Goal: Transaction & Acquisition: Purchase product/service

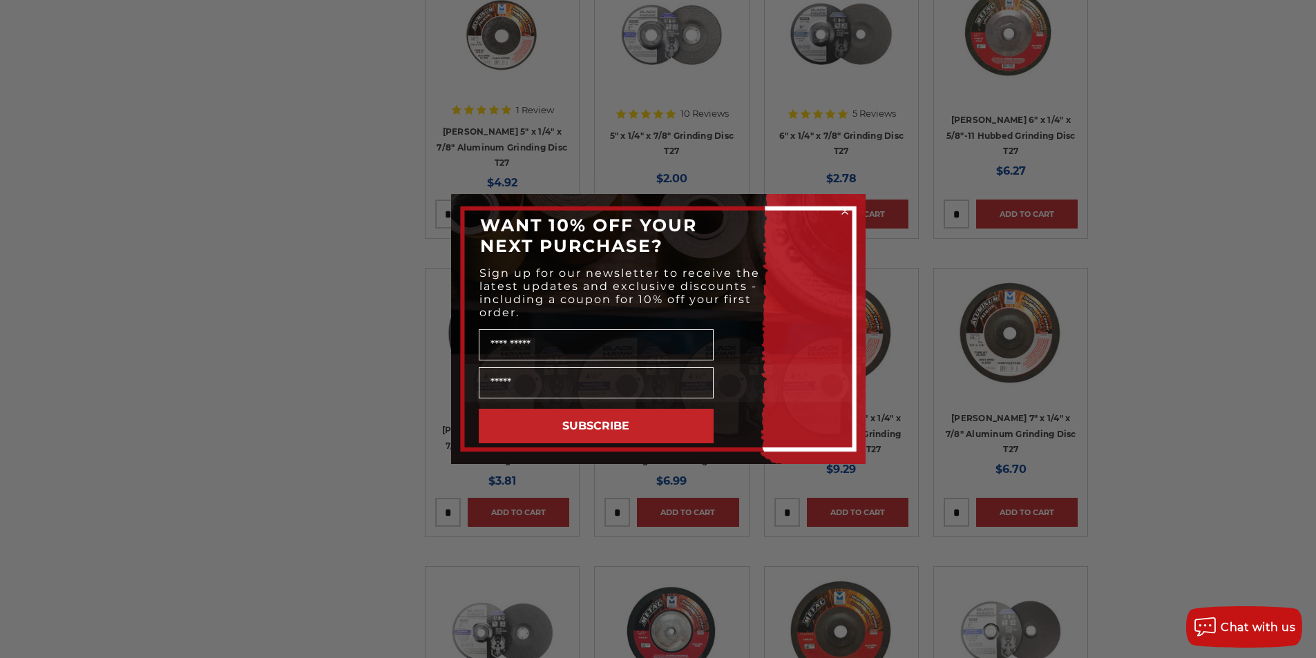
scroll to position [1243, 0]
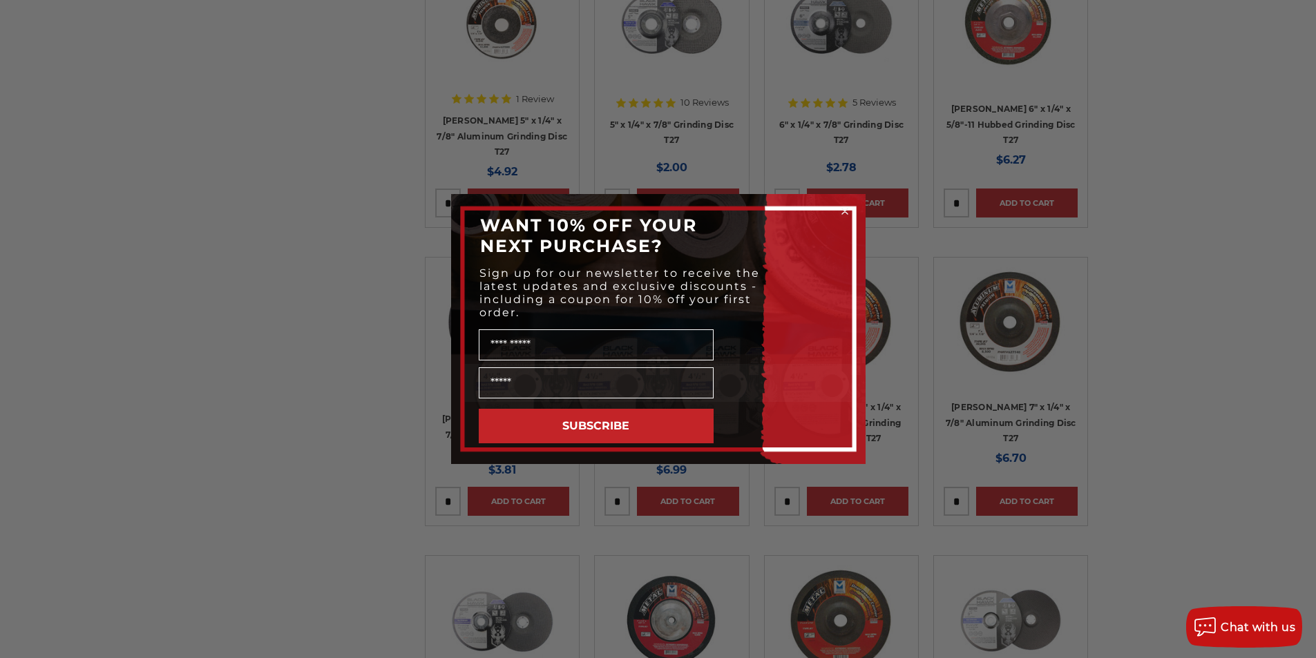
click at [844, 211] on icon "Close dialog" at bounding box center [845, 212] width 6 height 6
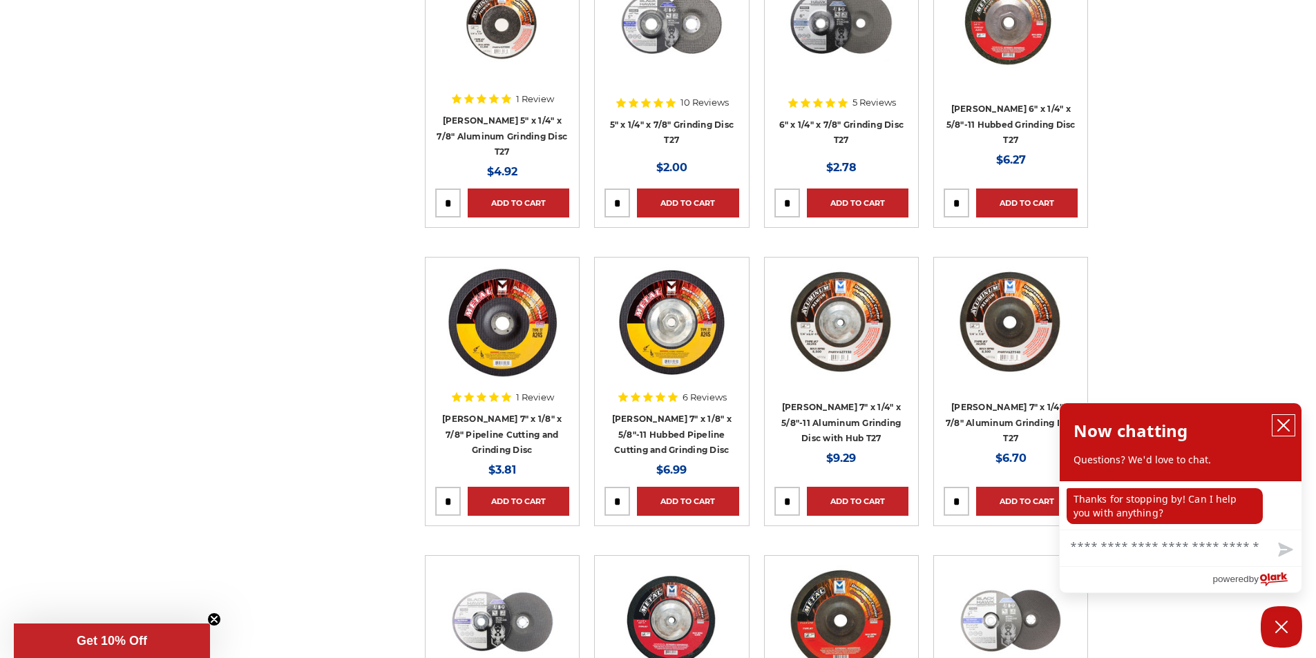
click at [1285, 421] on icon "close chatbox" at bounding box center [1284, 426] width 14 height 14
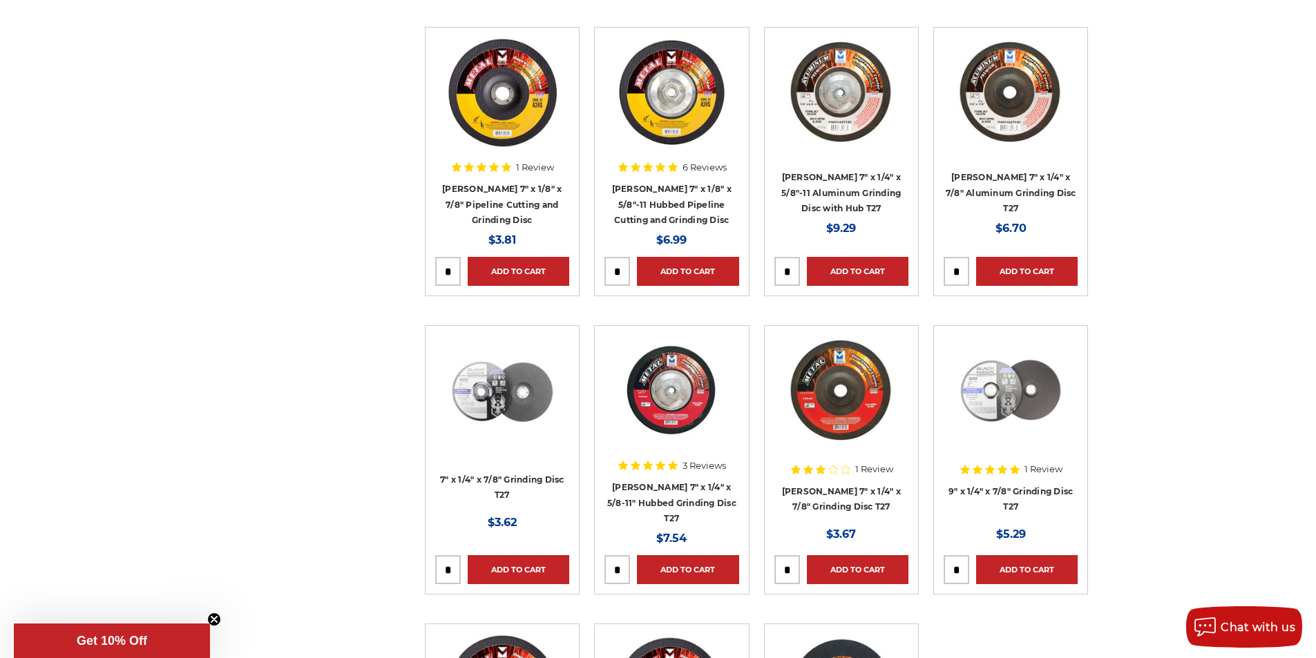
scroll to position [1520, 0]
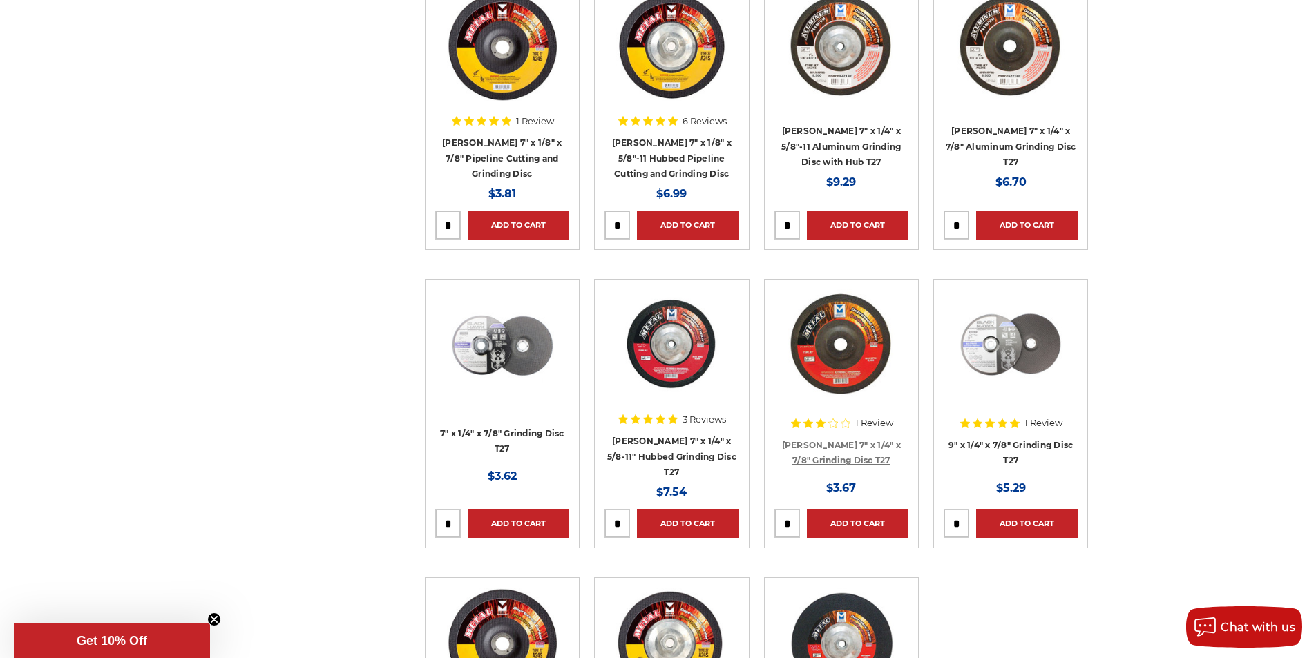
click at [845, 459] on link "[PERSON_NAME] 7" x 1/4" x 7/8" Grinding Disc T27" at bounding box center [841, 453] width 119 height 26
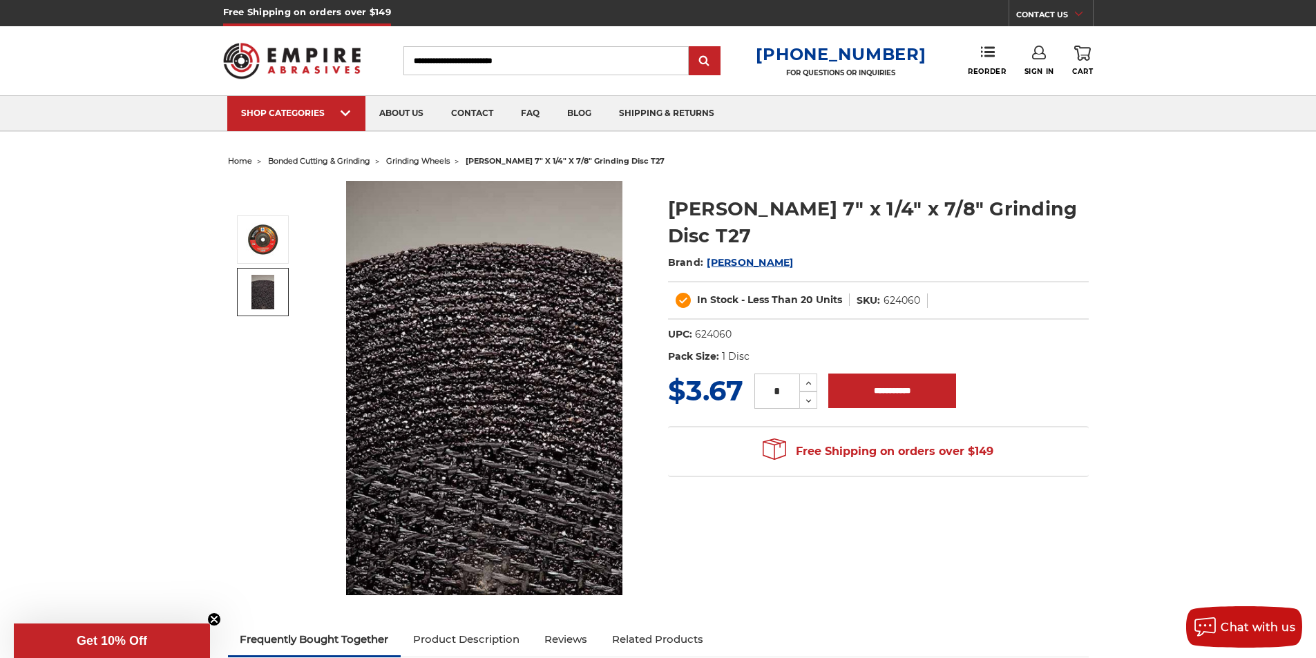
click at [256, 291] on img at bounding box center [262, 292] width 23 height 35
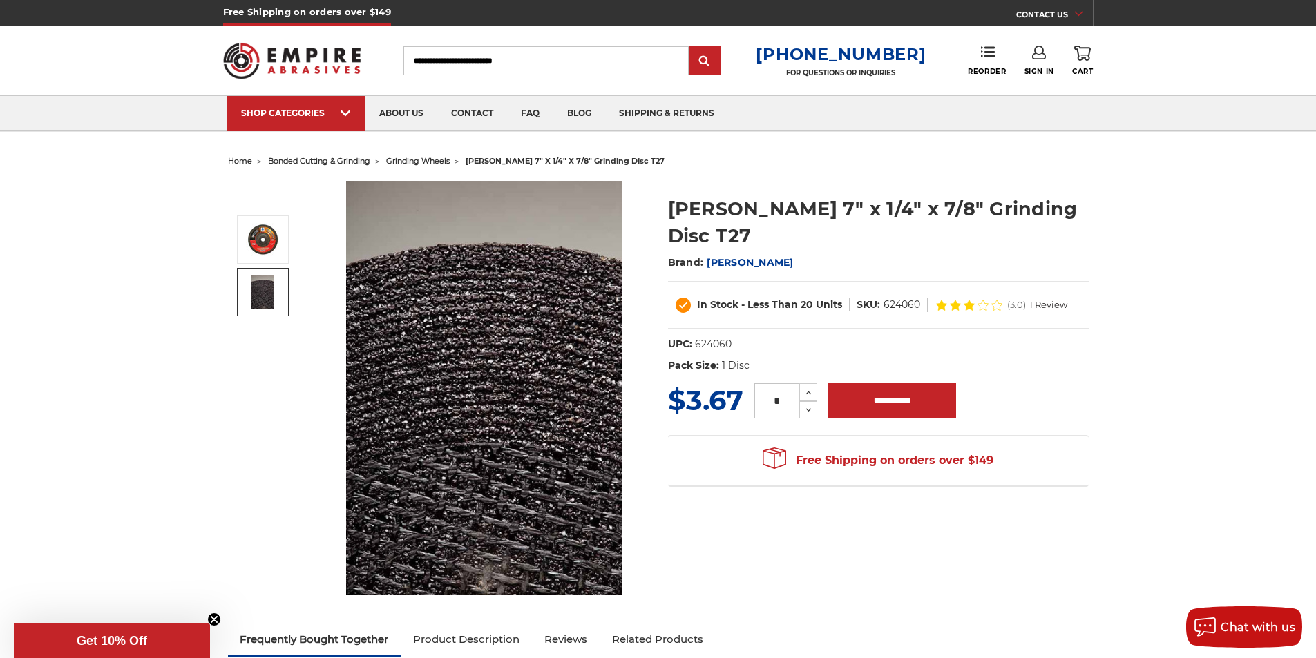
click at [479, 472] on img at bounding box center [484, 388] width 276 height 414
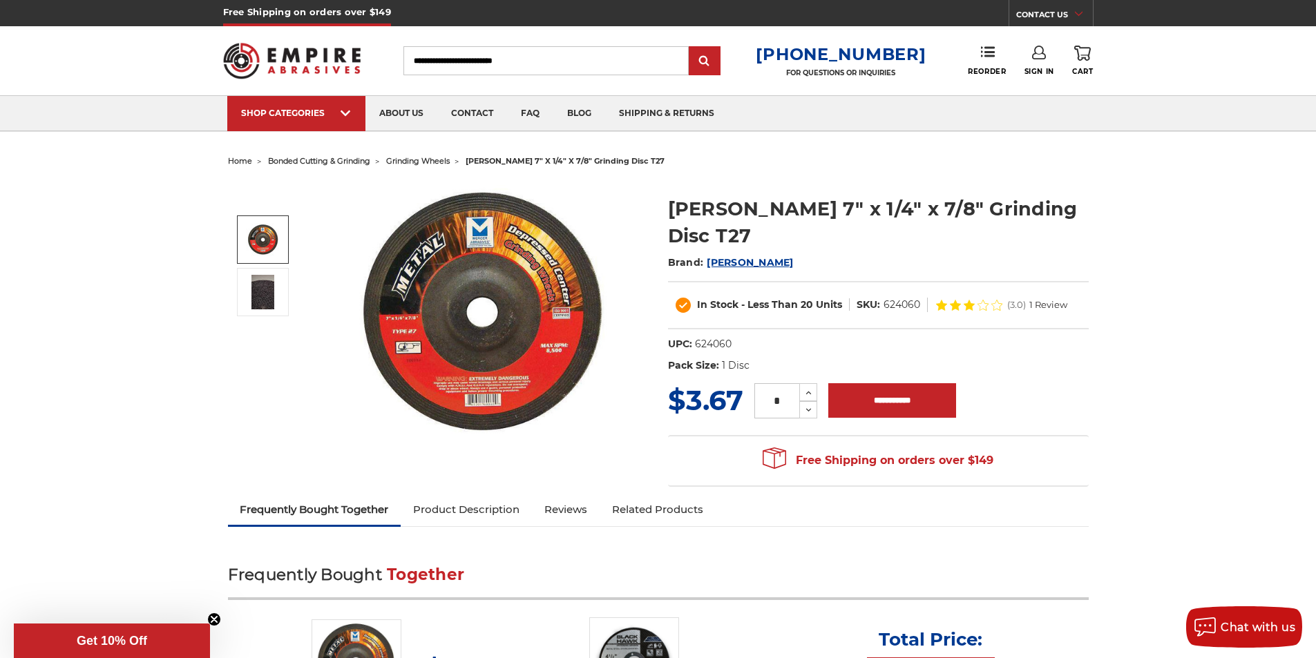
click at [265, 239] on img at bounding box center [263, 239] width 35 height 33
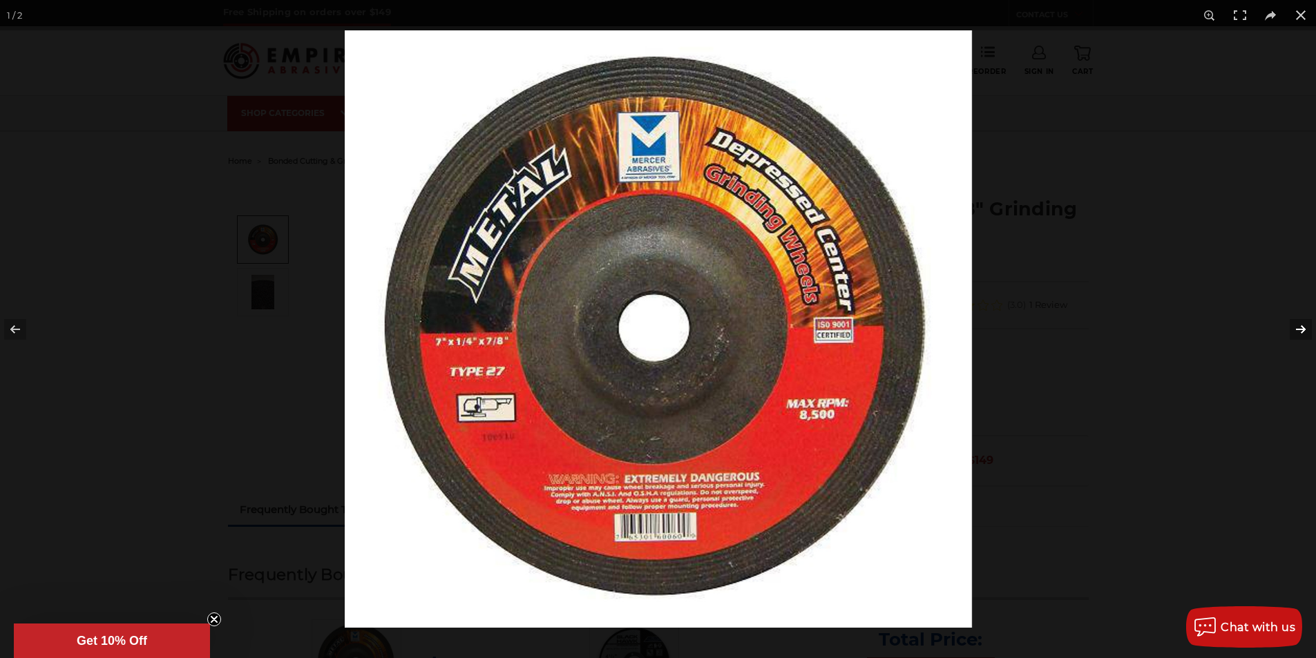
click at [1303, 329] on button at bounding box center [1292, 329] width 48 height 69
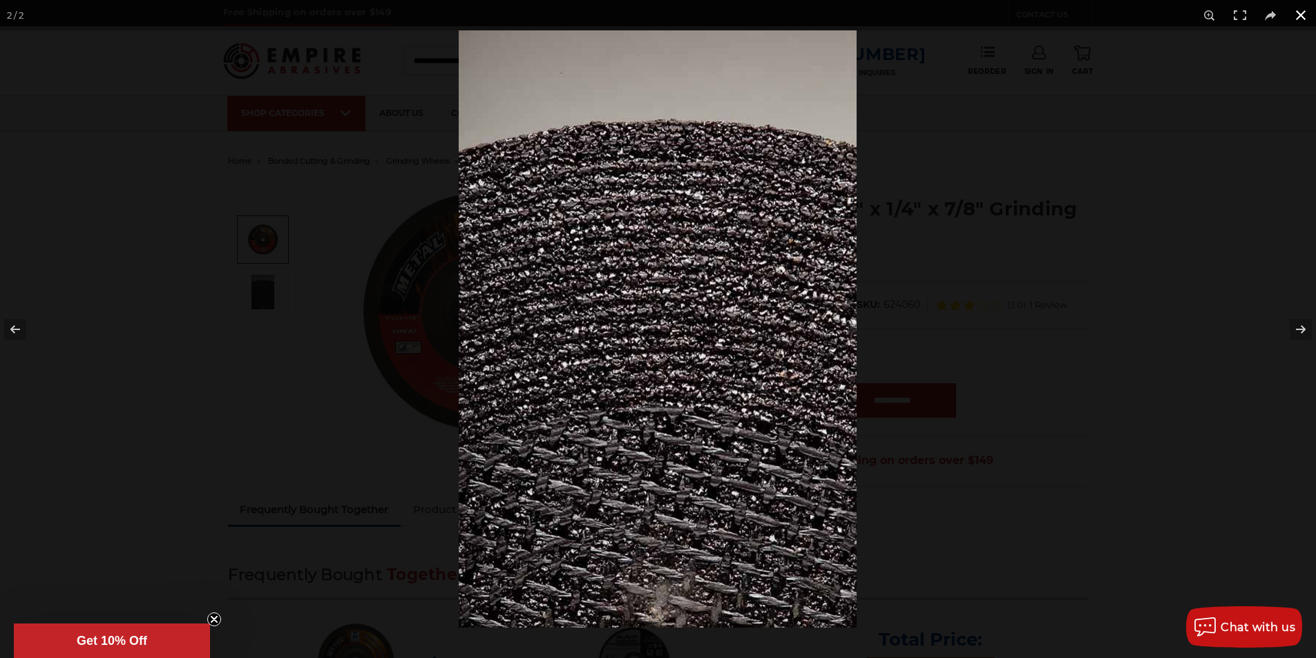
click at [1301, 13] on button at bounding box center [1300, 15] width 30 height 30
